Goal: Transaction & Acquisition: Obtain resource

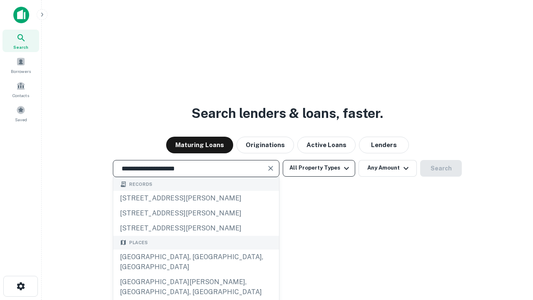
click at [196, 274] on div "Santa Monica, CA, USA" at bounding box center [196, 261] width 166 height 25
click at [319, 168] on button "All Property Types" at bounding box center [318, 168] width 72 height 17
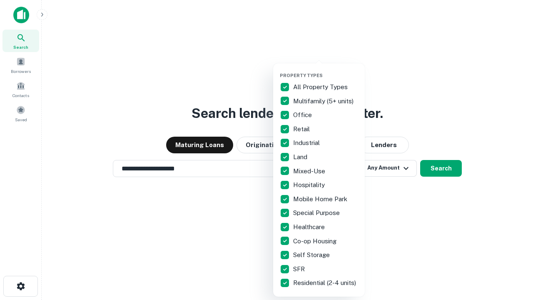
type input "**********"
click at [325, 70] on button "button" at bounding box center [326, 70] width 92 height 0
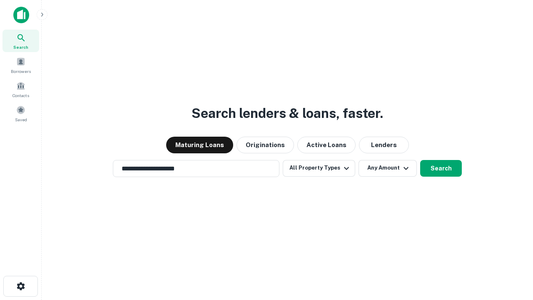
scroll to position [5, 100]
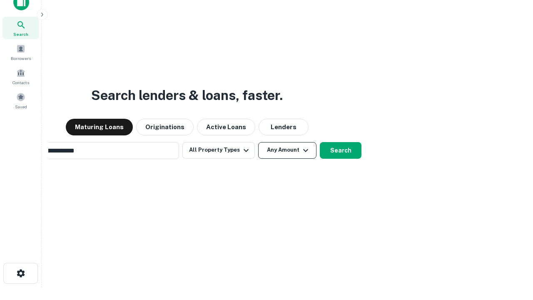
click at [258, 142] on button "Any Amount" at bounding box center [287, 150] width 58 height 17
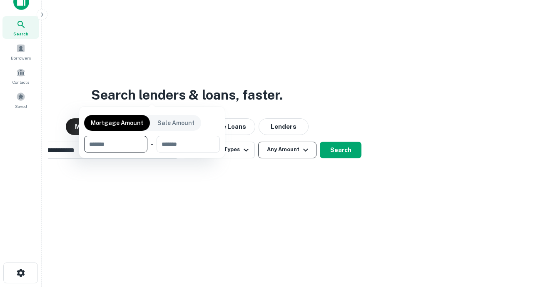
scroll to position [60, 235]
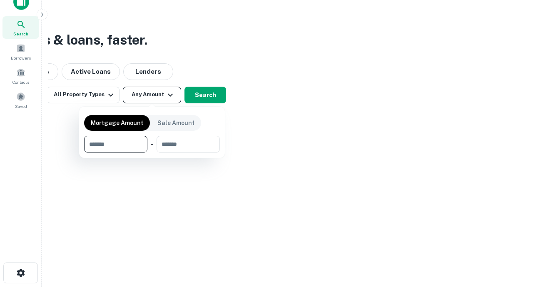
type input "*******"
click at [152, 152] on button "button" at bounding box center [152, 152] width 136 height 0
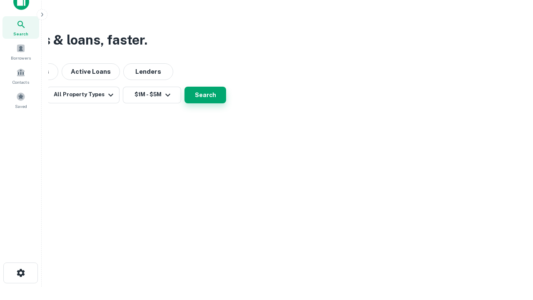
click at [226, 103] on button "Search" at bounding box center [205, 95] width 42 height 17
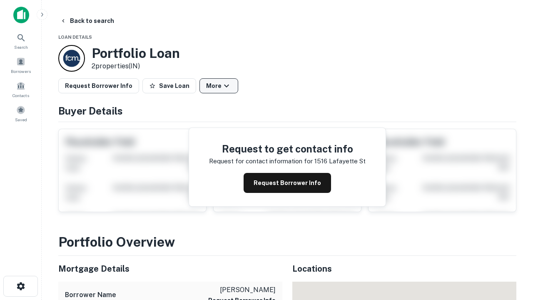
click at [218, 86] on button "More" at bounding box center [218, 85] width 39 height 15
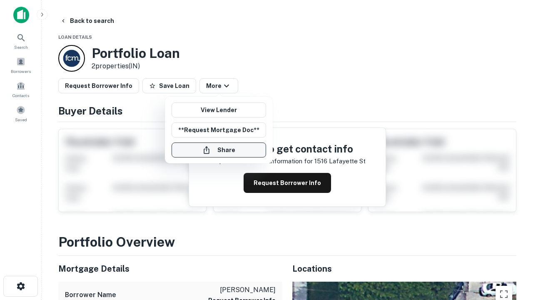
click at [218, 150] on button "Share" at bounding box center [218, 149] width 94 height 15
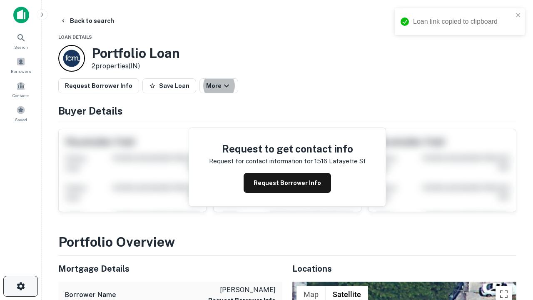
click at [20, 286] on icon "button" at bounding box center [21, 286] width 10 height 10
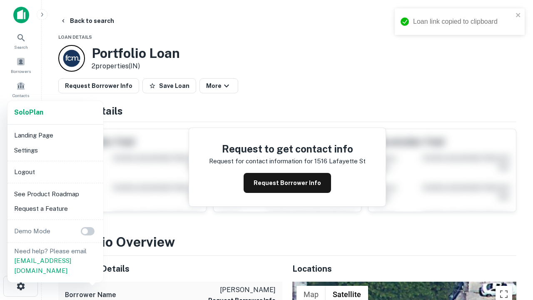
click at [55, 171] on li "Logout" at bounding box center [55, 171] width 89 height 15
